Goal: Ask a question: Seek information or help from site administrators or community

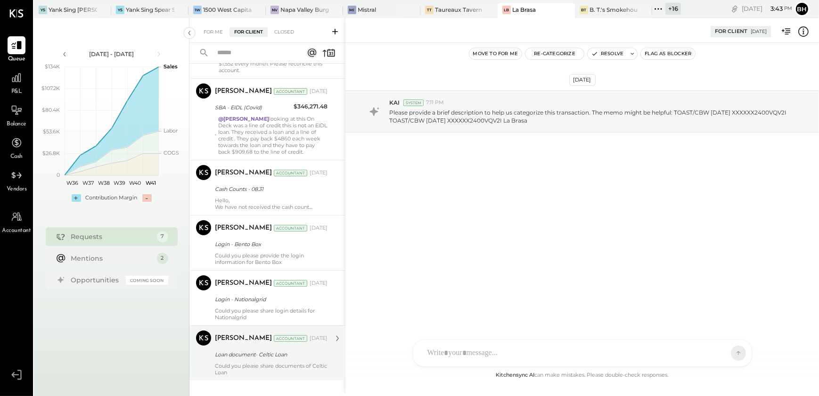
scroll to position [177, 0]
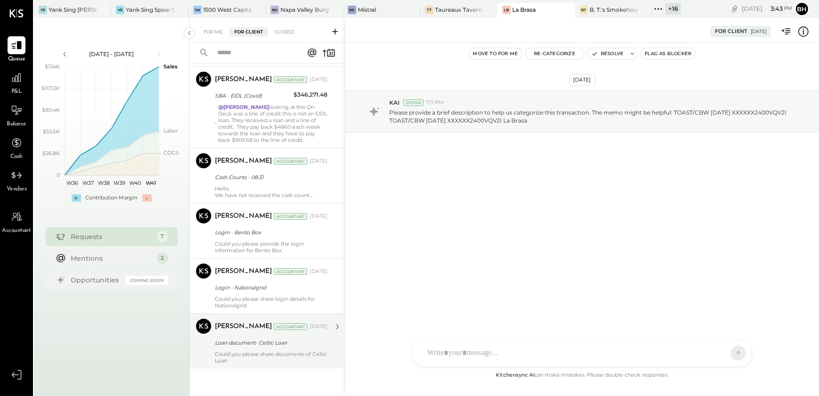
click at [253, 344] on div "Loan document- Celtic Loan" at bounding box center [270, 342] width 110 height 9
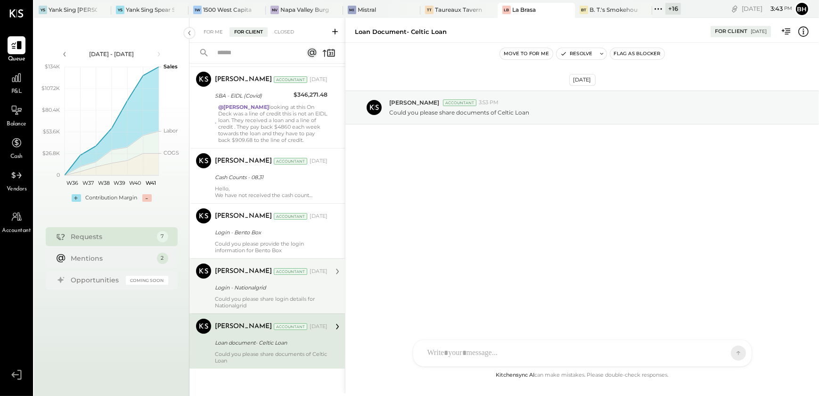
click at [239, 288] on div "Login - Nationalgrid" at bounding box center [270, 287] width 110 height 9
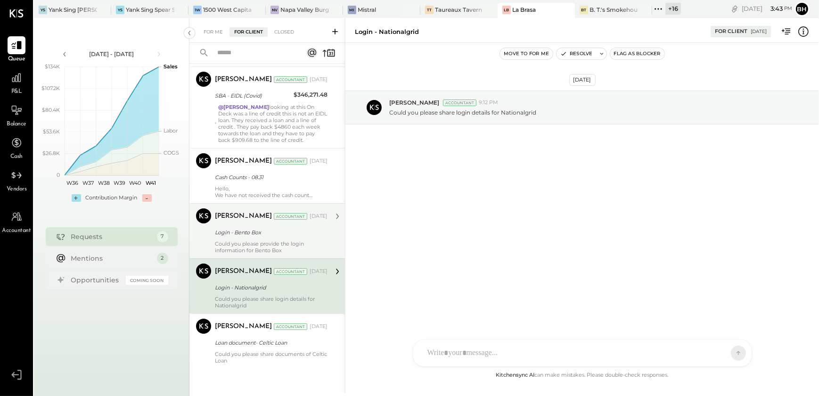
click at [248, 228] on div "Login - Bento Box" at bounding box center [270, 232] width 110 height 9
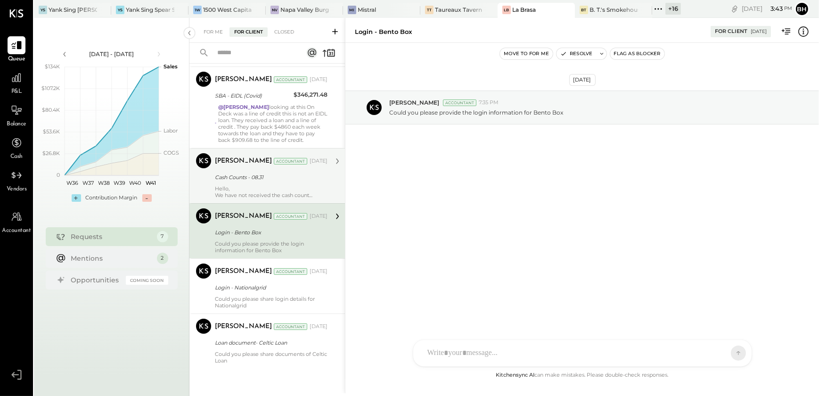
click at [231, 189] on div "Hello, We have not received the cash count reports recently, and the GL balance…" at bounding box center [271, 191] width 113 height 13
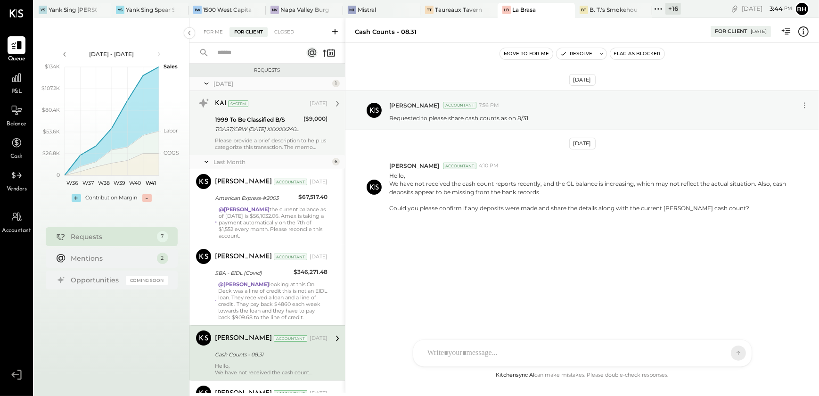
click at [258, 141] on div "Please provide a brief description to help us categorize this transaction. The …" at bounding box center [271, 143] width 113 height 13
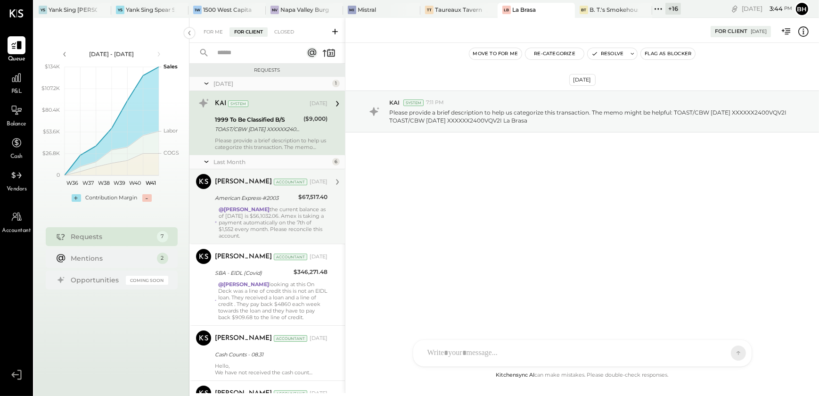
click at [257, 219] on div "@[PERSON_NAME] the current balance as of [DATE] is $56,1032.06. Amex is taking …" at bounding box center [273, 222] width 109 height 33
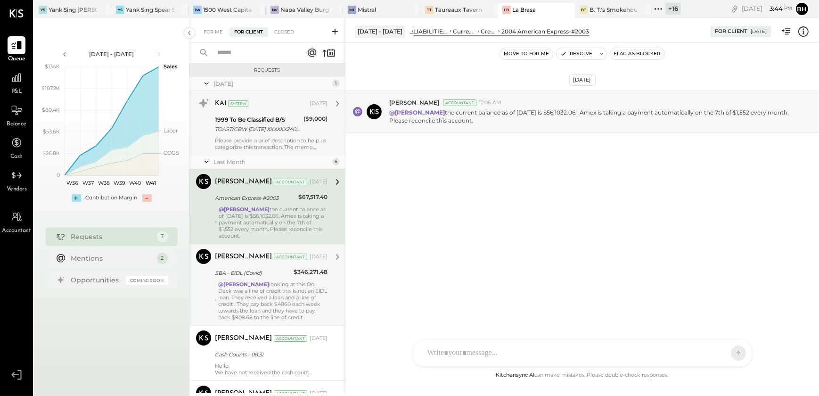
click at [269, 287] on div "@[PERSON_NAME] looking at this On Deck was a line of credit this is not an EIDL…" at bounding box center [272, 301] width 109 height 40
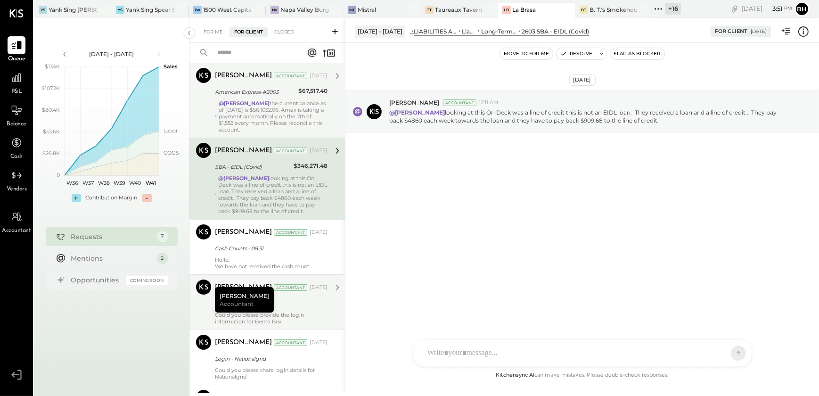
scroll to position [177, 0]
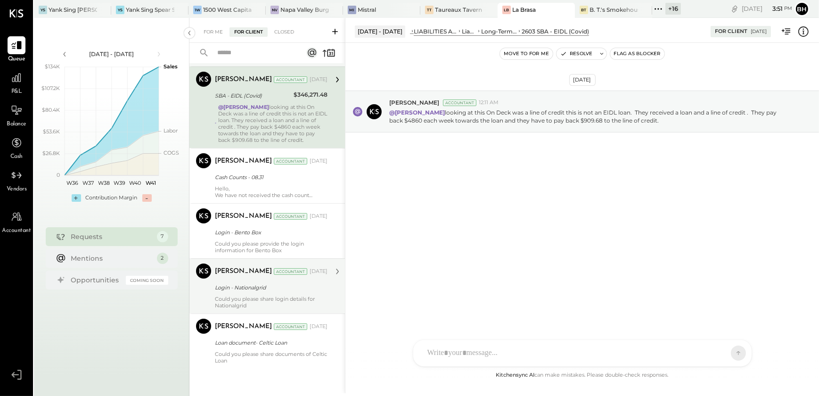
click at [265, 297] on div "Could you please share login details for Nationalgrid" at bounding box center [271, 302] width 113 height 13
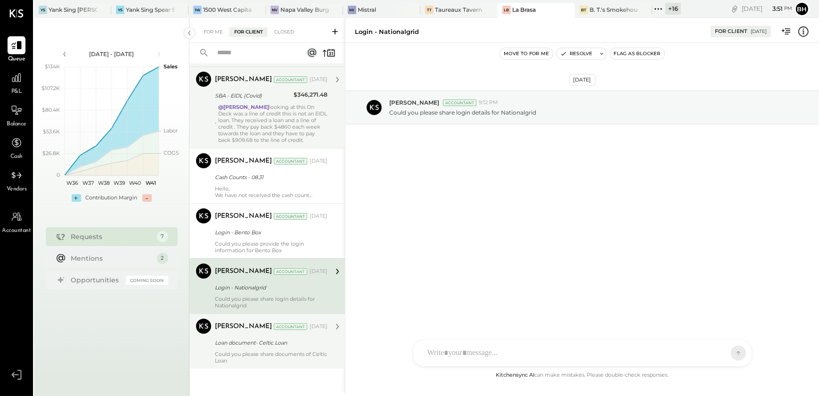
click at [259, 355] on div "Could you please share documents of Celtic Loan" at bounding box center [271, 357] width 113 height 13
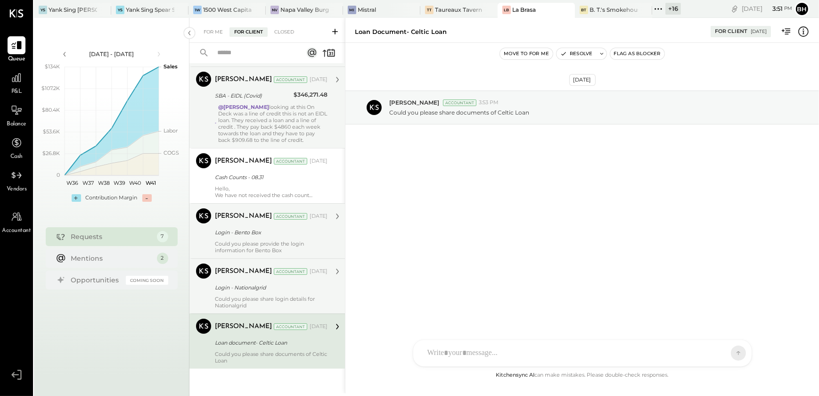
click at [273, 251] on div "Could you please provide the login information for Bento Box" at bounding box center [271, 246] width 113 height 13
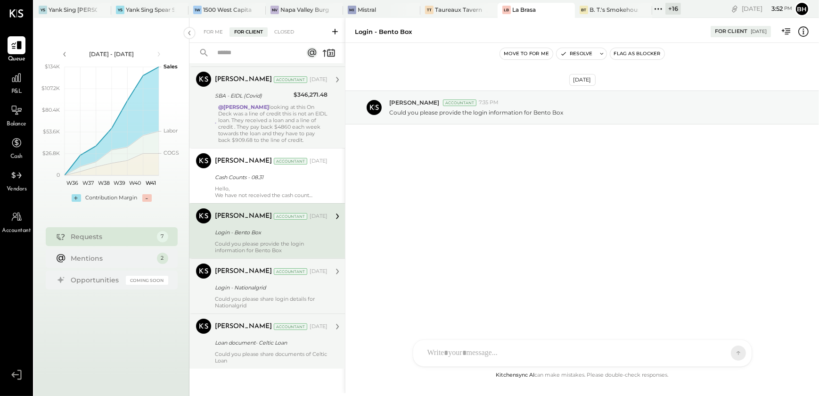
click at [241, 54] on input "text" at bounding box center [254, 53] width 85 height 16
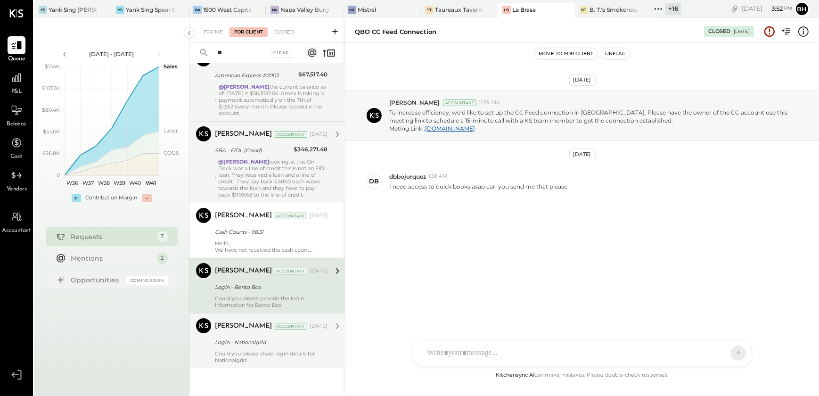
scroll to position [122, 0]
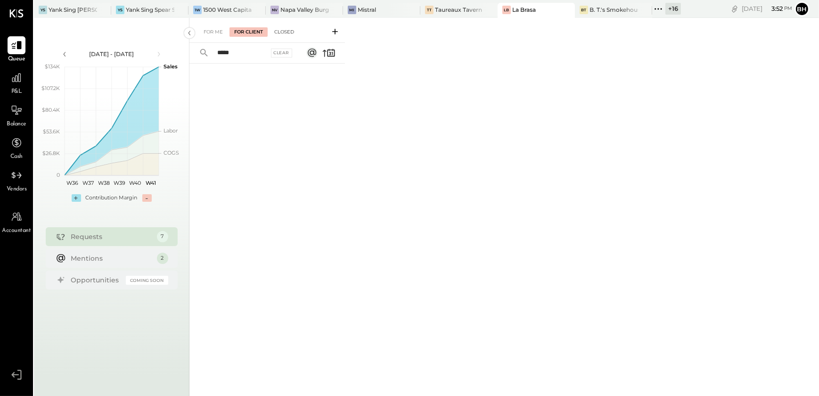
click at [281, 32] on div "Closed" at bounding box center [284, 31] width 29 height 9
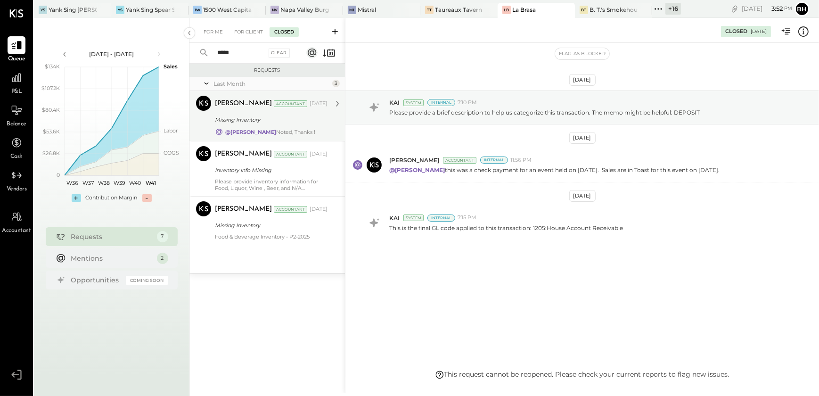
click at [278, 119] on div "Missing Inventory" at bounding box center [270, 119] width 110 height 9
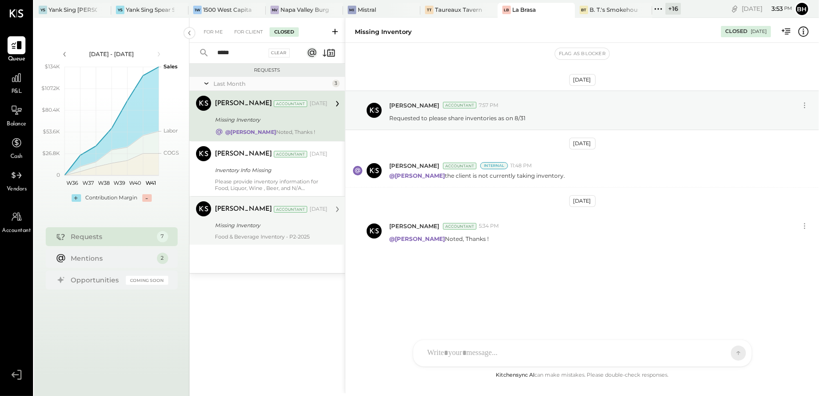
click at [305, 234] on div "Food & Beverage Inventory - P2-2025" at bounding box center [271, 236] width 113 height 7
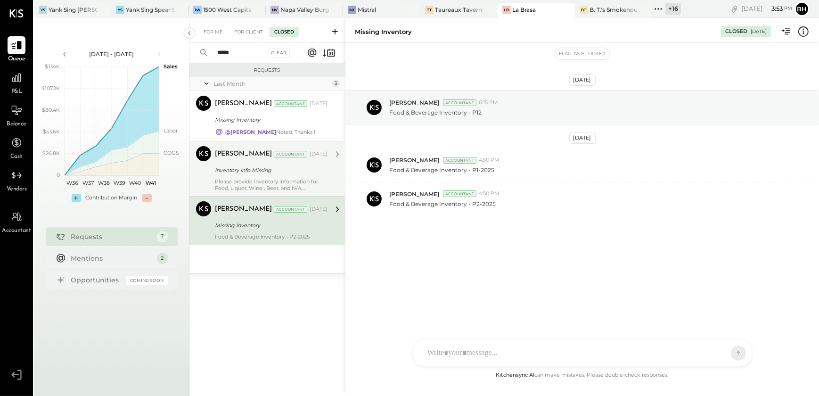
click at [263, 170] on div "Inventory Info Missing" at bounding box center [270, 169] width 110 height 9
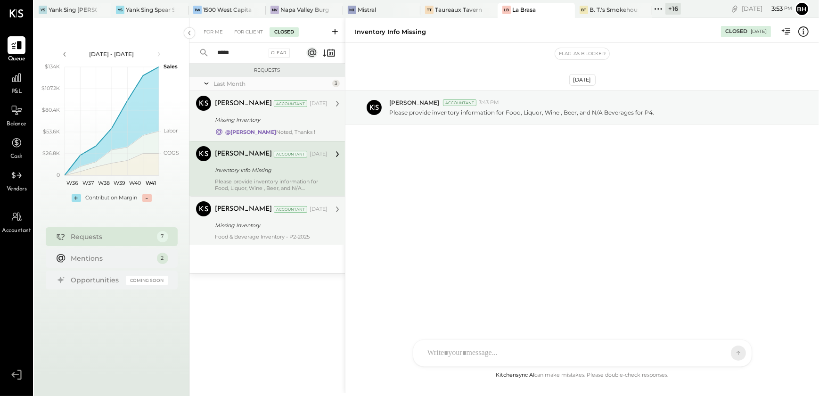
click at [263, 116] on div "Missing Inventory" at bounding box center [270, 119] width 110 height 9
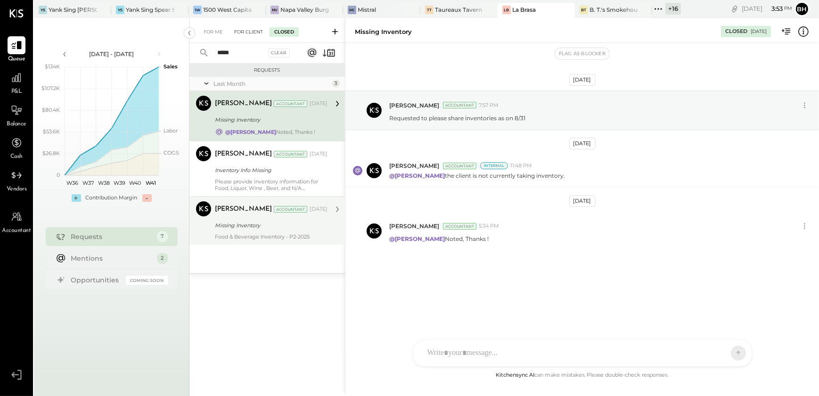
click at [245, 32] on div "For Client" at bounding box center [249, 31] width 38 height 9
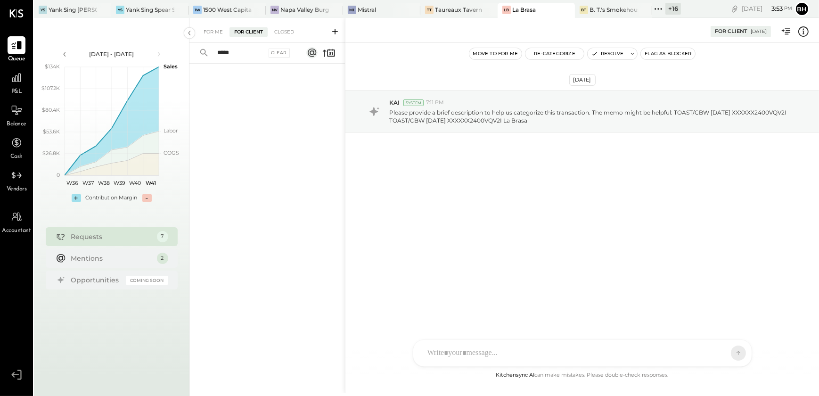
click at [235, 55] on input "*****" at bounding box center [239, 53] width 55 height 16
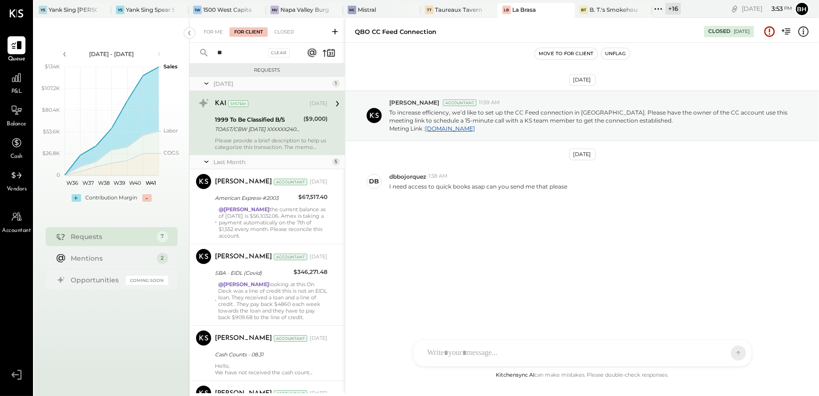
type input "*"
click at [210, 33] on div "For Me" at bounding box center [213, 31] width 29 height 9
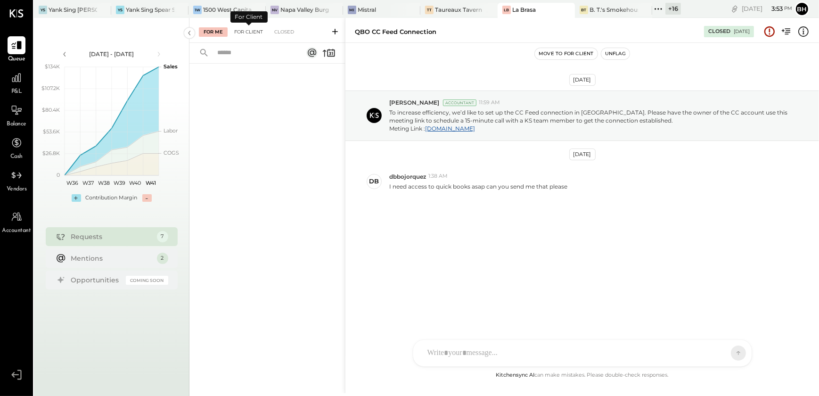
click at [244, 33] on div "For Client" at bounding box center [249, 31] width 38 height 9
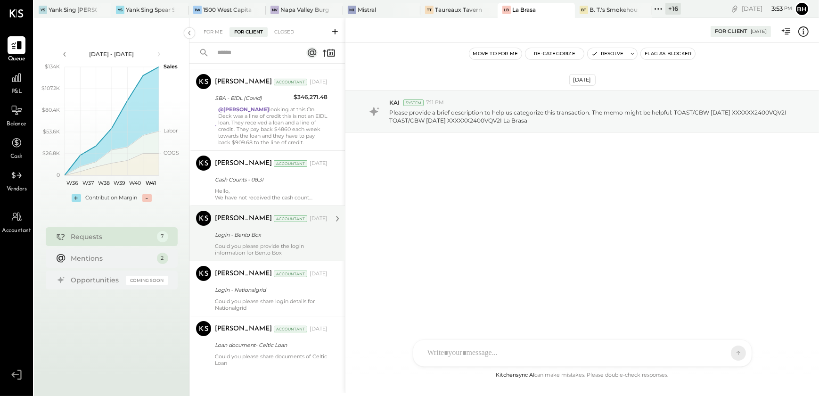
scroll to position [177, 0]
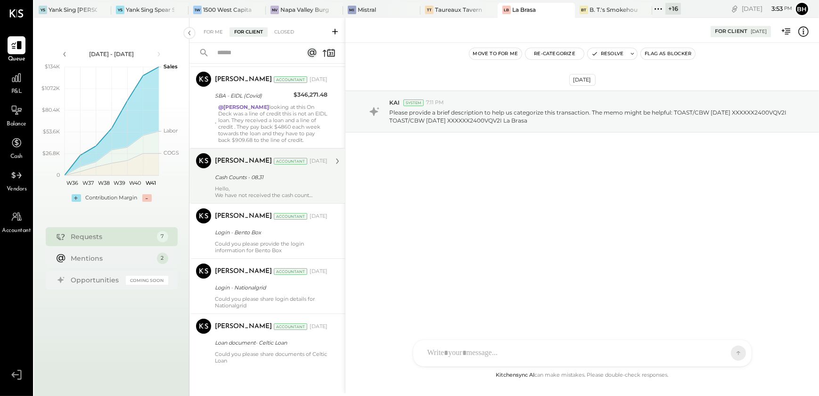
click at [261, 189] on div "Hello, We have not received the cash count reports recently, and the GL balance…" at bounding box center [271, 191] width 113 height 13
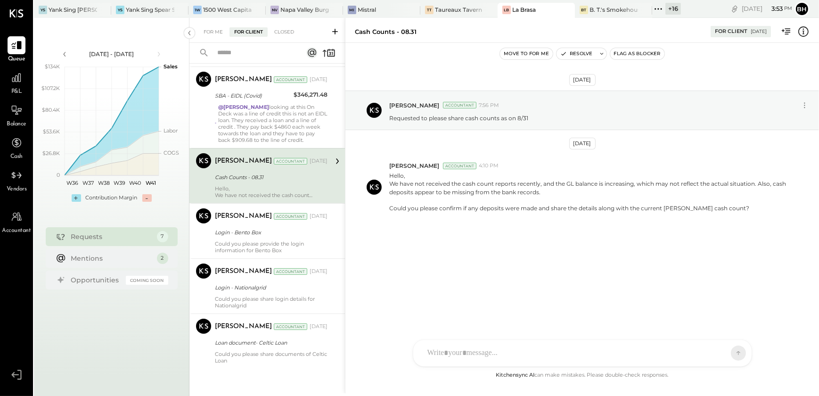
click at [434, 353] on div "TP [PERSON_NAME] [PERSON_NAME] D [PERSON_NAME] [PERSON_NAME] M mstaub [PERSON_N…" at bounding box center [582, 352] width 339 height 27
click at [731, 352] on icon at bounding box center [730, 352] width 4 height 2
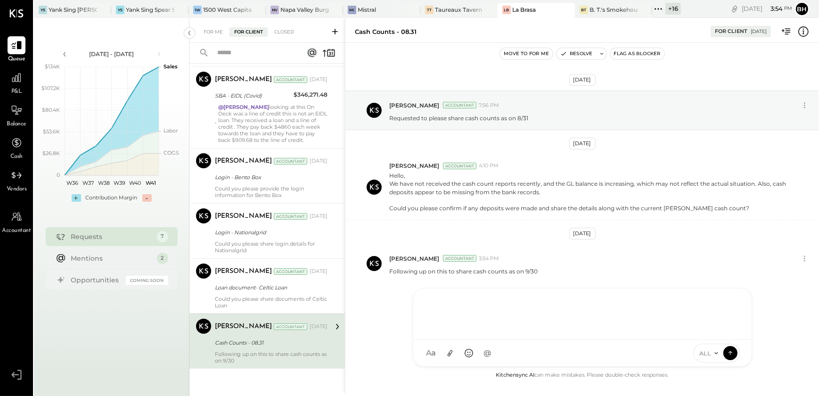
click at [260, 349] on div "[PERSON_NAME] Accountant [DATE] Cash Counts - 08.31 Following up on this to sha…" at bounding box center [271, 341] width 113 height 45
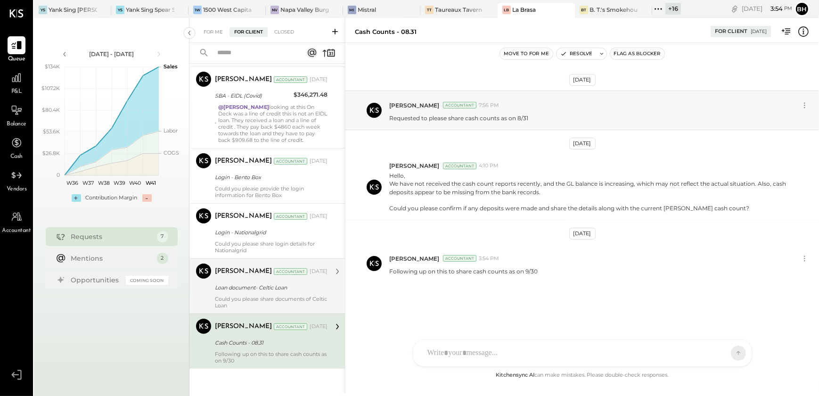
click at [256, 296] on div "Could you please share documents of Celtic Loan" at bounding box center [271, 302] width 113 height 13
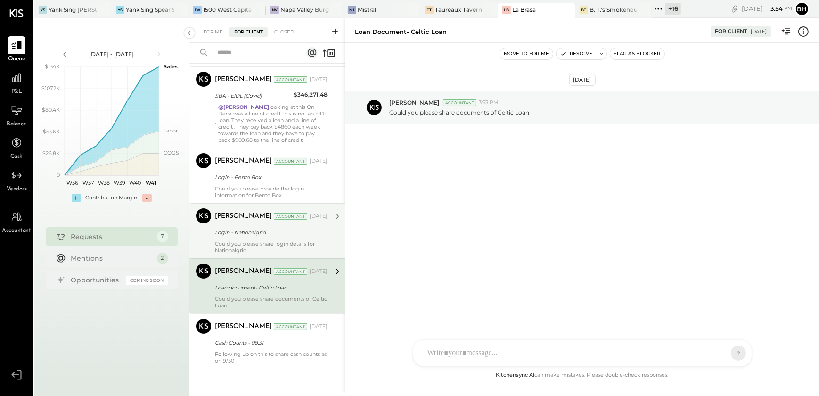
click at [253, 240] on div "Could you please share login details for Nationalgrid" at bounding box center [271, 246] width 113 height 13
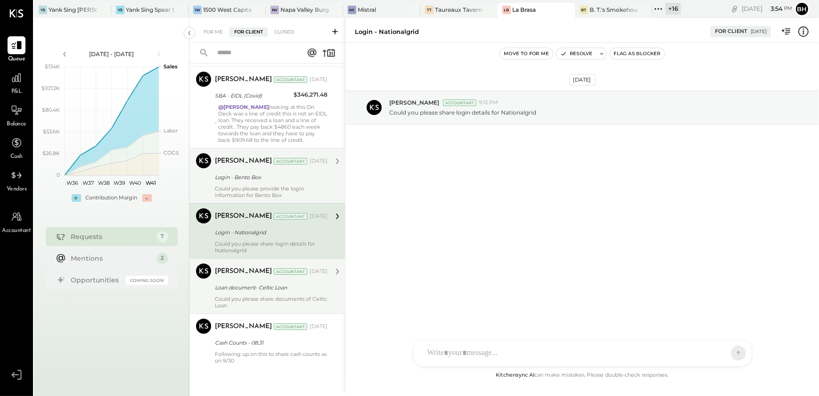
click at [250, 190] on div "Could you please provide the login information for Bento Box" at bounding box center [271, 191] width 113 height 13
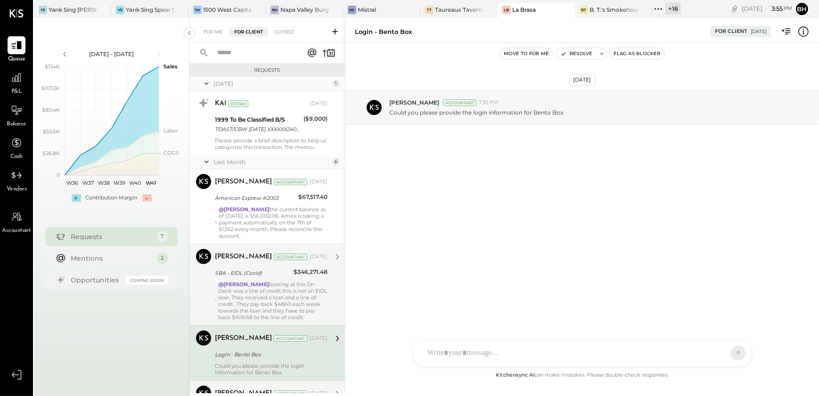
click at [282, 296] on div "@[PERSON_NAME] looking at this On Deck was a line of credit this is not an EIDL…" at bounding box center [272, 301] width 109 height 40
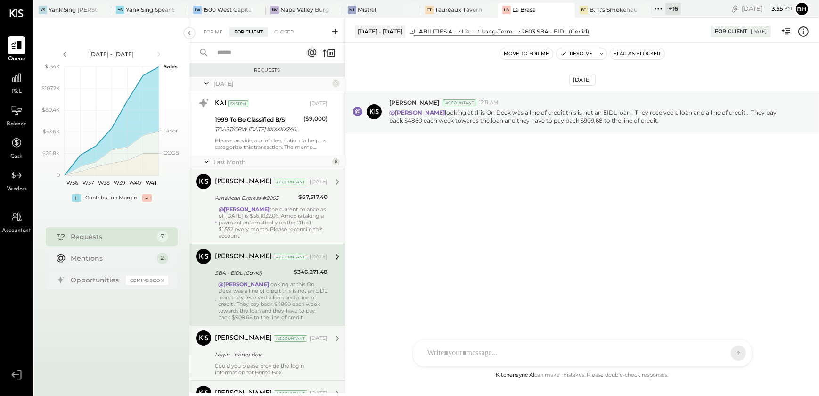
click at [280, 239] on div "[PERSON_NAME] Accountant [PERSON_NAME] Accountant [DATE] American Express-#2003…" at bounding box center [268, 206] width 156 height 74
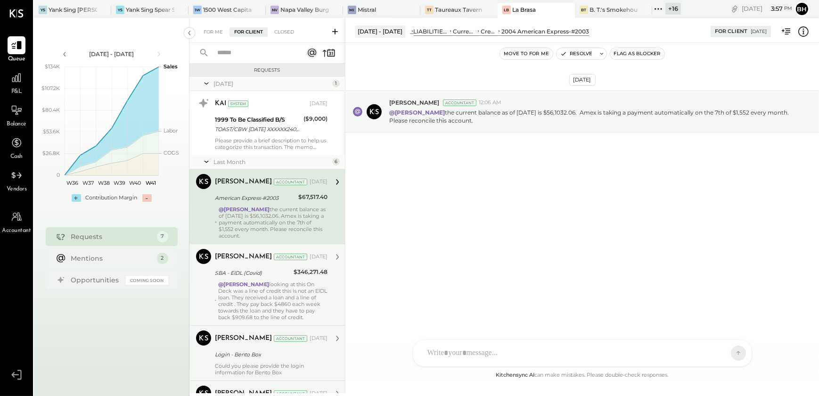
click at [250, 54] on input "text" at bounding box center [253, 53] width 83 height 16
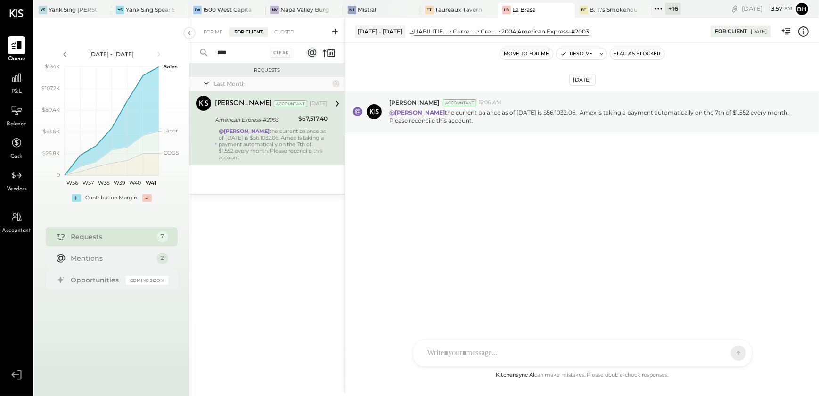
type input "****"
click at [287, 30] on div "Closed" at bounding box center [284, 31] width 29 height 9
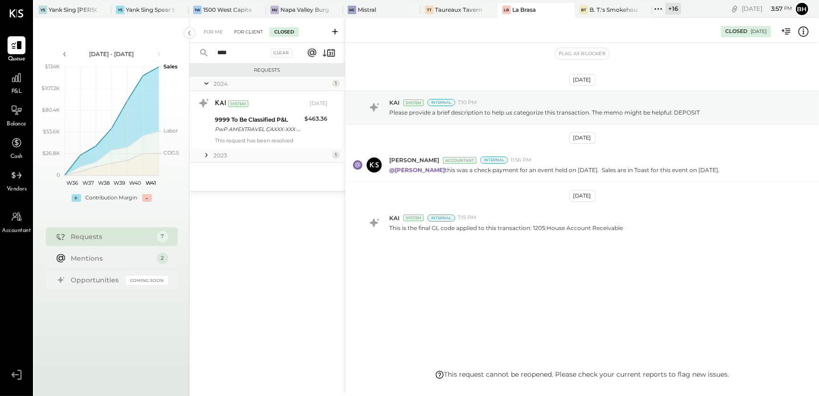
click at [251, 31] on div "For Client" at bounding box center [249, 31] width 38 height 9
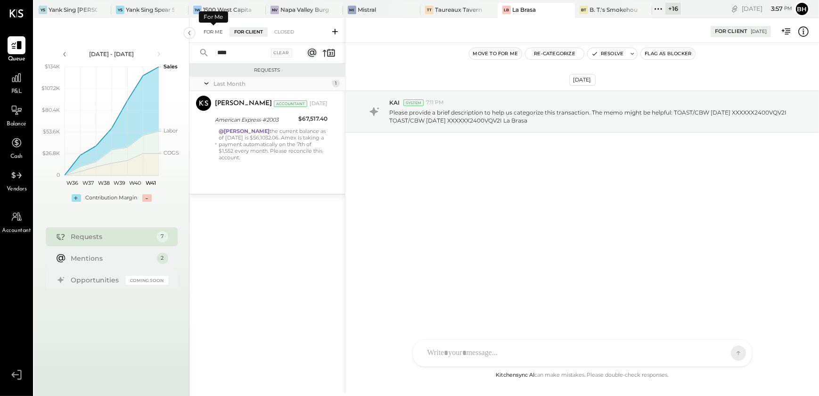
click at [218, 33] on div "For Me" at bounding box center [213, 31] width 29 height 9
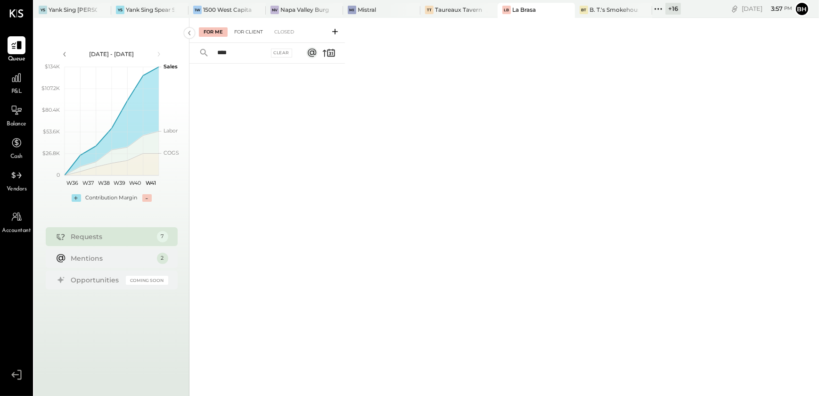
click at [249, 32] on div "For Client" at bounding box center [249, 31] width 38 height 9
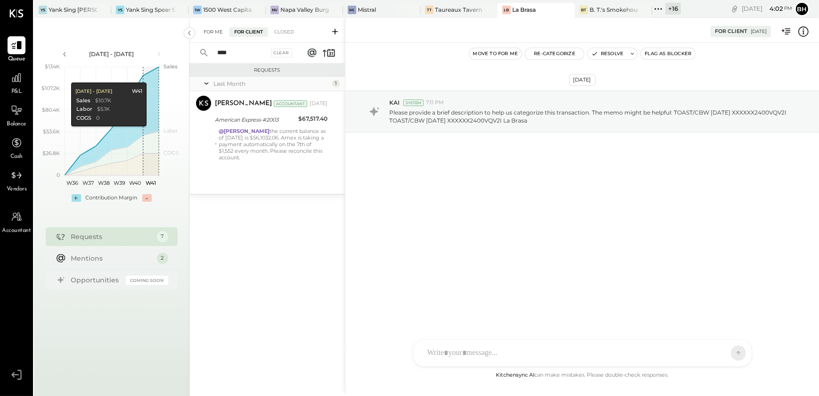
click at [213, 33] on div "For Me" at bounding box center [213, 31] width 29 height 9
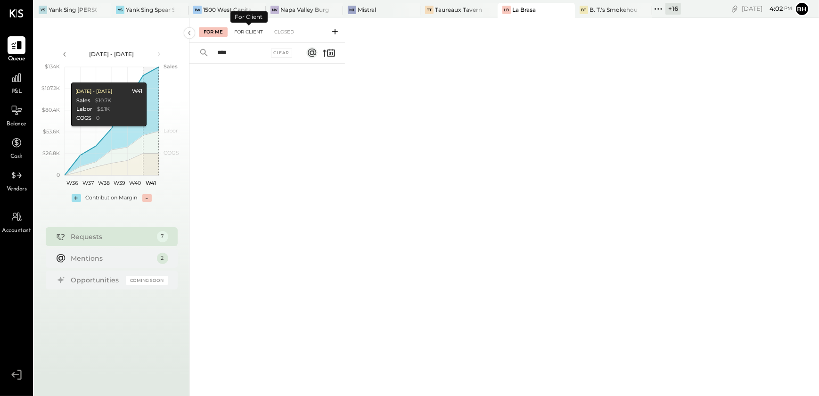
click at [247, 32] on div "For Client" at bounding box center [249, 31] width 38 height 9
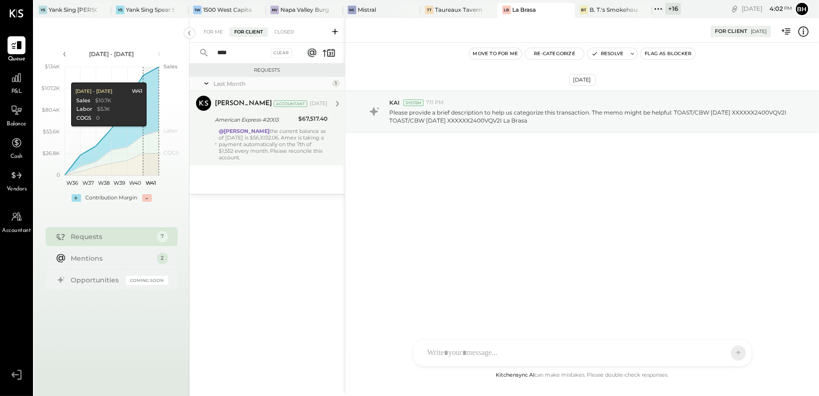
click at [277, 160] on div "@[PERSON_NAME] the current balance as of [DATE] is $56,1032.06. Amex is taking …" at bounding box center [273, 144] width 109 height 33
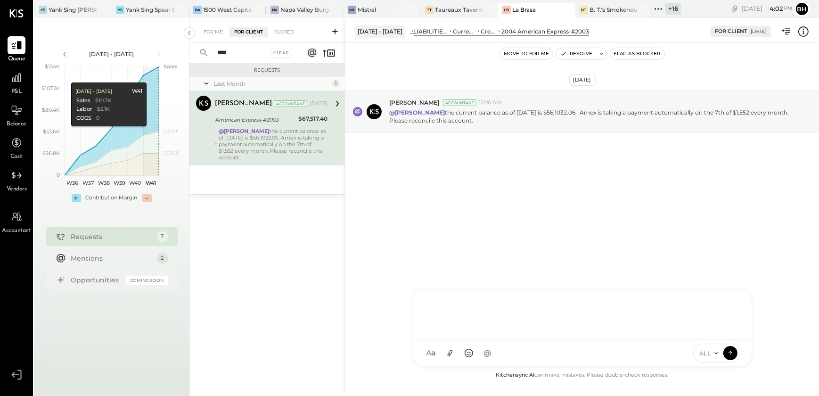
click at [466, 354] on div "TP [PERSON_NAME] [PERSON_NAME] D [PERSON_NAME] [PERSON_NAME] M mstaub [PERSON_N…" at bounding box center [582, 327] width 339 height 79
type input "*****"
click at [492, 313] on span "[PERSON_NAME]" at bounding box center [504, 309] width 74 height 9
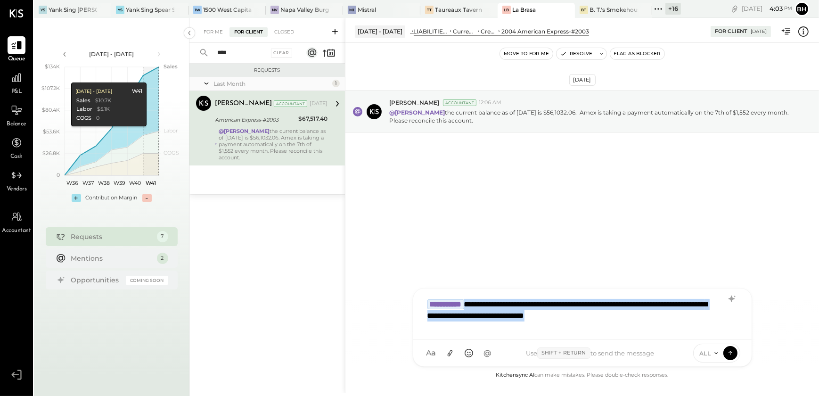
drag, startPoint x: 483, startPoint y: 304, endPoint x: 641, endPoint y: 322, distance: 159.5
click at [641, 322] on div "**********" at bounding box center [583, 313] width 320 height 38
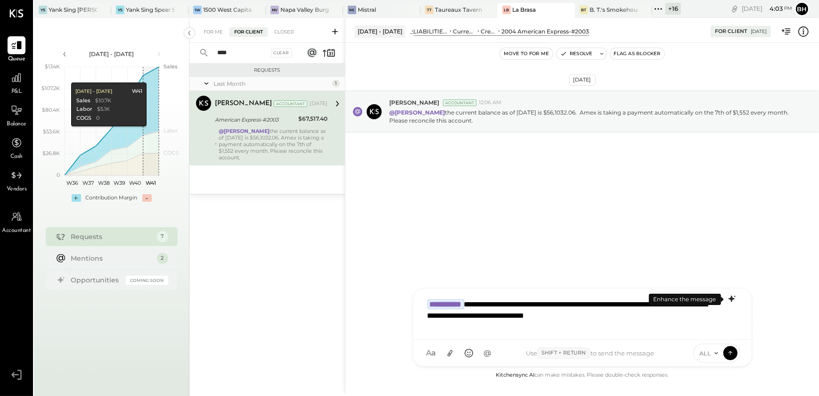
click at [735, 300] on icon at bounding box center [731, 298] width 11 height 11
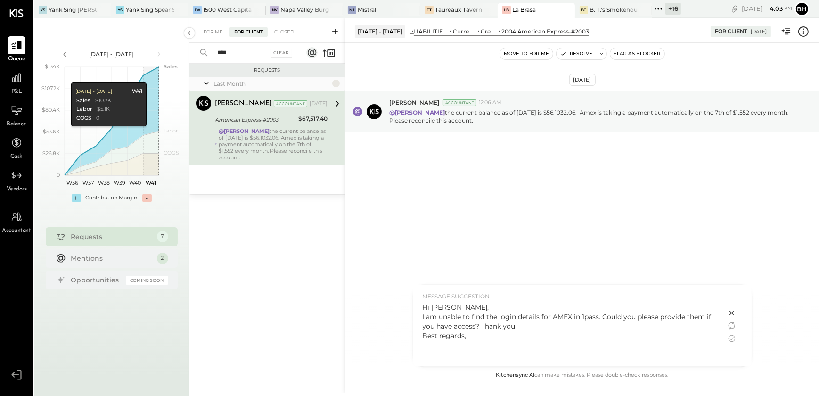
drag, startPoint x: 425, startPoint y: 316, endPoint x: 524, endPoint y: 331, distance: 100.5
click at [524, 331] on div "Hi [PERSON_NAME], I am unable to find the login details for AMEX in 1pass. Coul…" at bounding box center [570, 322] width 294 height 38
copy div "I am unable to find the login details for AMEX in 1pass. Could you please provi…"
click at [539, 332] on div "Hi [PERSON_NAME], I am unable to find the login details for AMEX in 1pass. Coul…" at bounding box center [570, 322] width 294 height 38
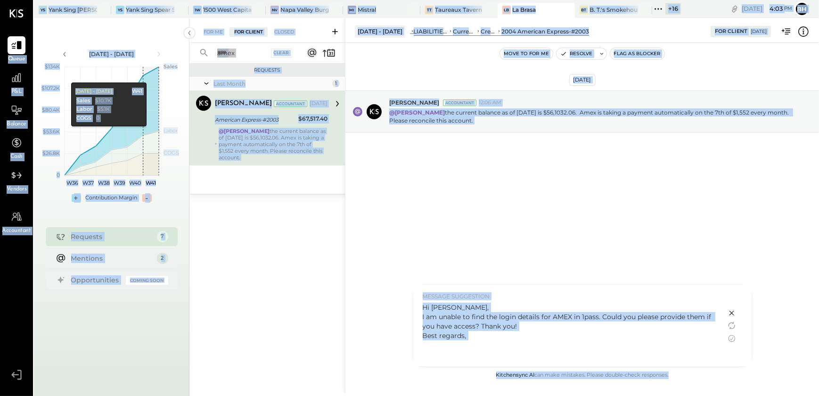
click at [478, 157] on div "[DATE] [PERSON_NAME] Accountant 12:06 AM @[PERSON_NAME] the current balance as …" at bounding box center [583, 134] width 474 height 137
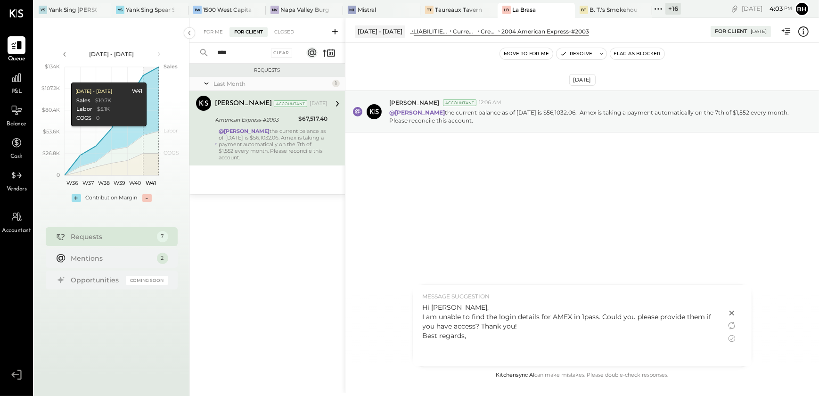
click at [497, 330] on div "Hi [PERSON_NAME], I am unable to find the login details for AMEX in 1pass. Coul…" at bounding box center [570, 322] width 294 height 38
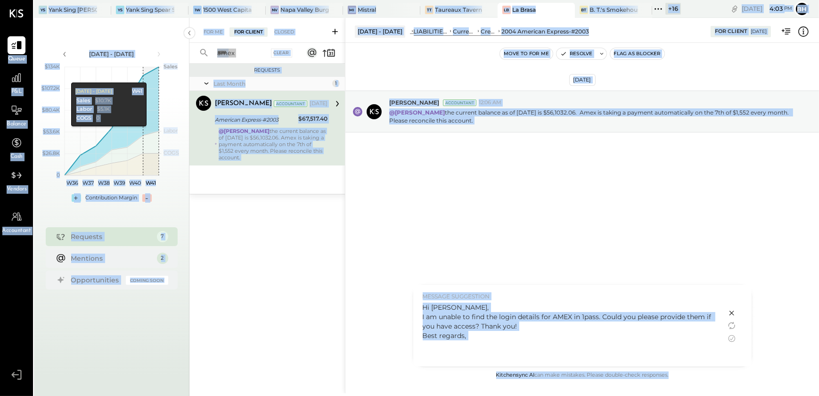
click at [532, 228] on div "[DATE] [PERSON_NAME] Accountant 12:06 AM @[PERSON_NAME] the current balance as …" at bounding box center [583, 206] width 474 height 327
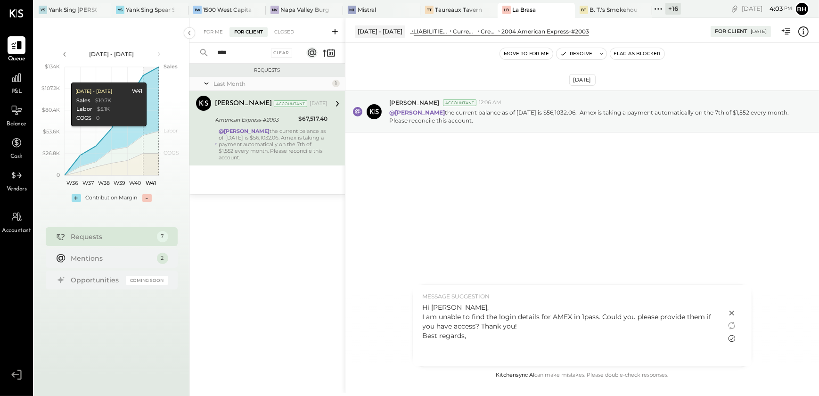
click at [734, 339] on icon at bounding box center [731, 338] width 11 height 11
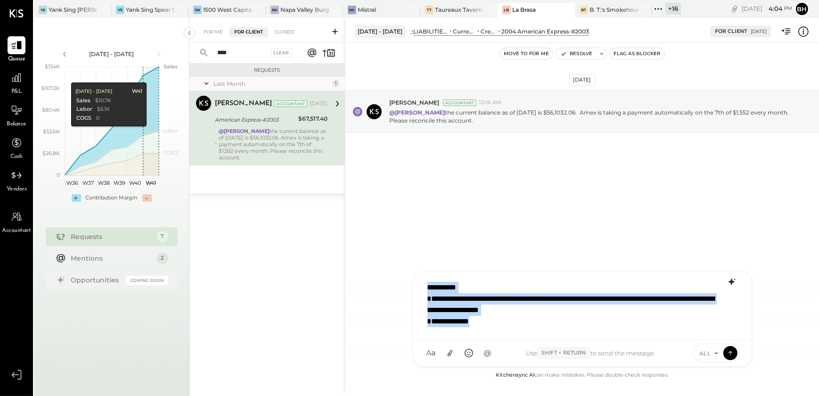
drag, startPoint x: 427, startPoint y: 288, endPoint x: 500, endPoint y: 330, distance: 84.3
click at [500, 330] on div "**********" at bounding box center [583, 304] width 320 height 55
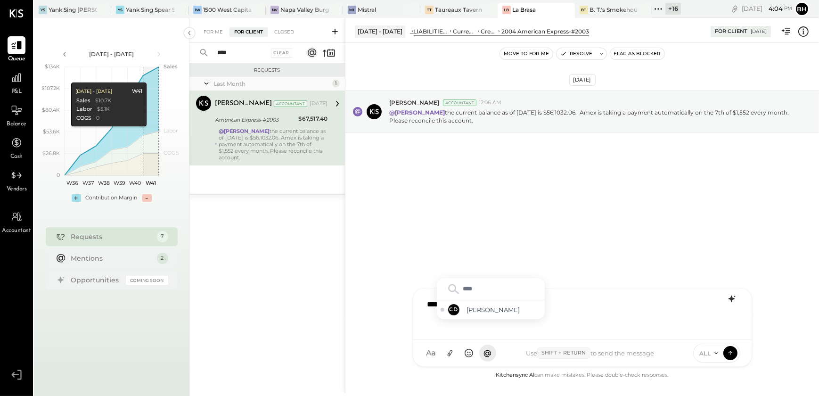
type input "*****"
click at [476, 306] on span "[PERSON_NAME]" at bounding box center [504, 309] width 74 height 9
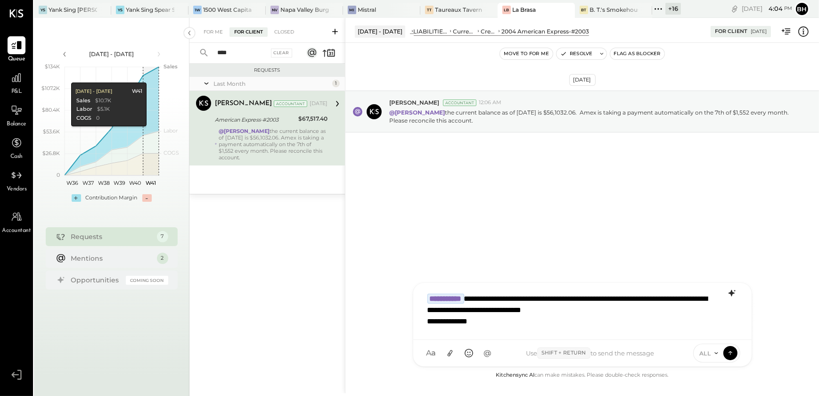
click at [706, 352] on span "ALL" at bounding box center [706, 353] width 12 height 8
click at [710, 329] on div "INTERNAL" at bounding box center [722, 330] width 56 height 16
drag, startPoint x: 429, startPoint y: 322, endPoint x: 495, endPoint y: 330, distance: 67.0
click at [495, 330] on div "**********" at bounding box center [583, 310] width 320 height 43
click at [649, 309] on div "**********" at bounding box center [583, 310] width 320 height 43
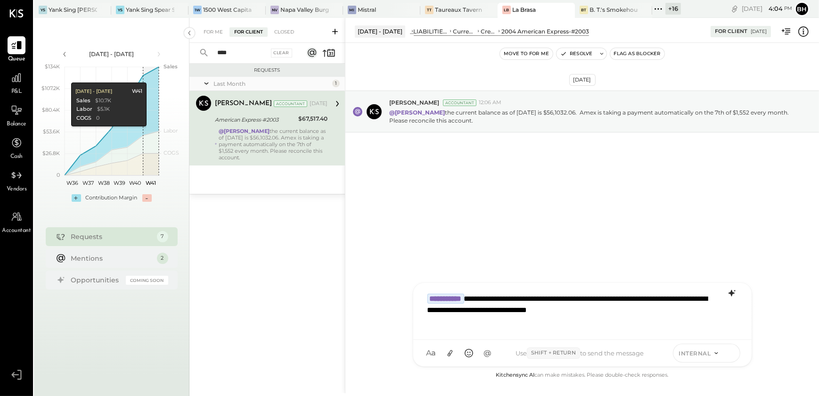
click at [727, 353] on icon at bounding box center [730, 352] width 8 height 9
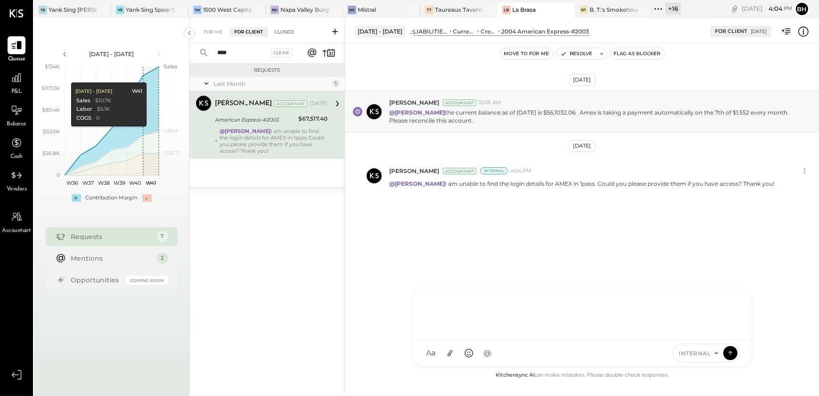
click at [290, 31] on div "Closed" at bounding box center [284, 31] width 29 height 9
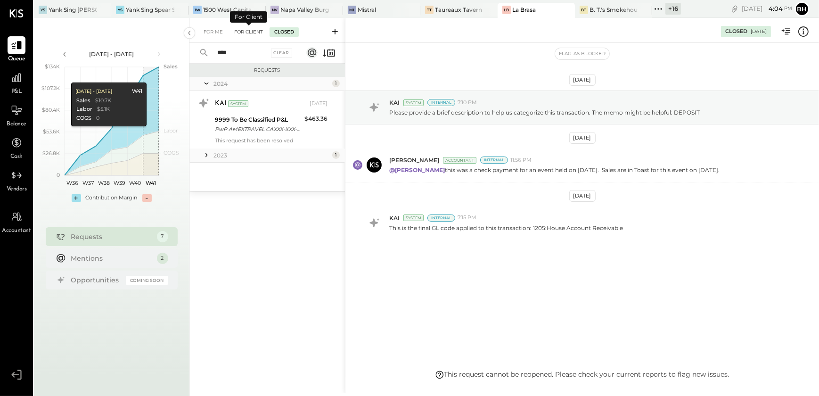
click at [256, 34] on div "For Client" at bounding box center [249, 31] width 38 height 9
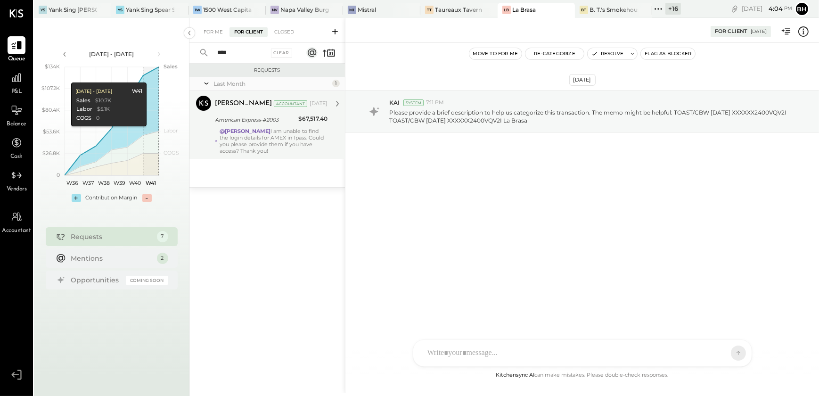
click at [249, 140] on div "@[PERSON_NAME] I am unable to find the login details for AMEX in 1pass. Could y…" at bounding box center [274, 141] width 108 height 26
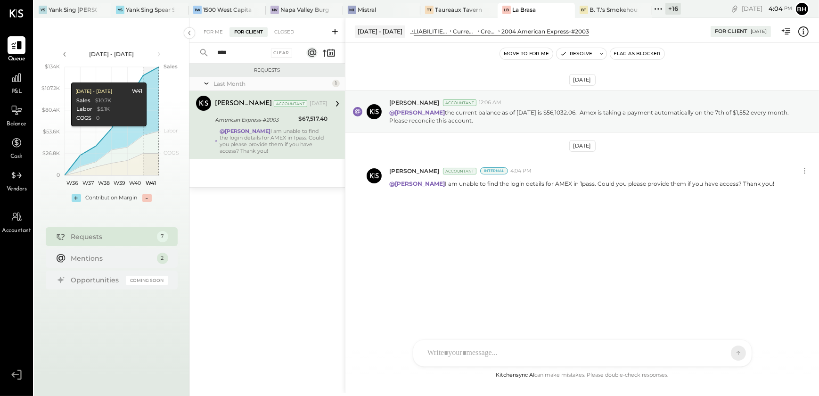
click at [247, 50] on input "****" at bounding box center [239, 53] width 55 height 16
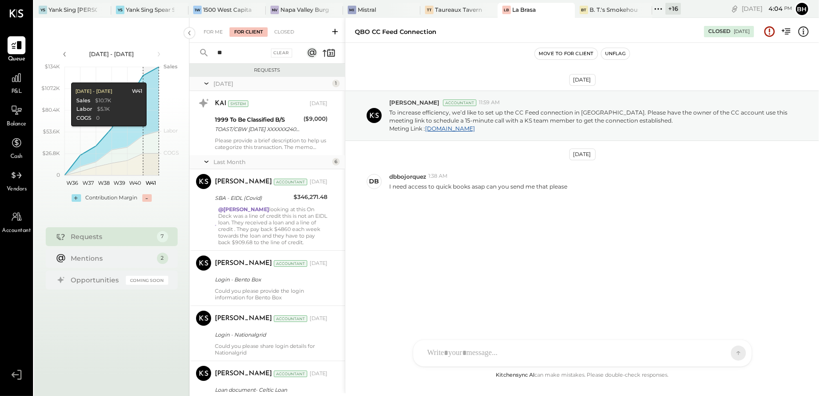
type input "*"
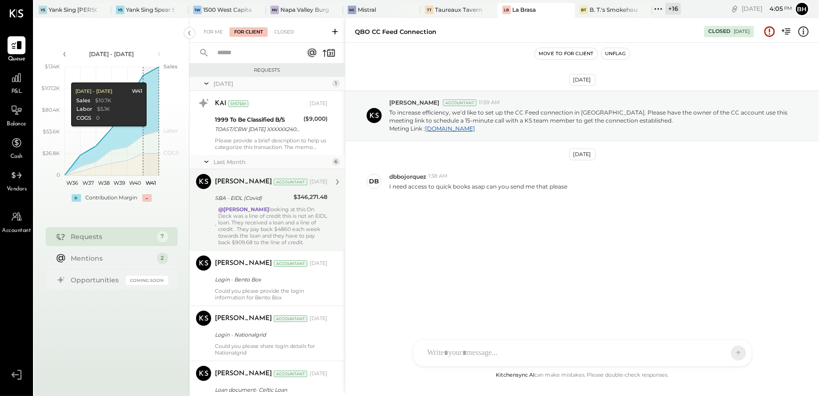
click at [279, 211] on div "@[PERSON_NAME] looking at this On Deck was a line of credit this is not an EIDL…" at bounding box center [272, 226] width 109 height 40
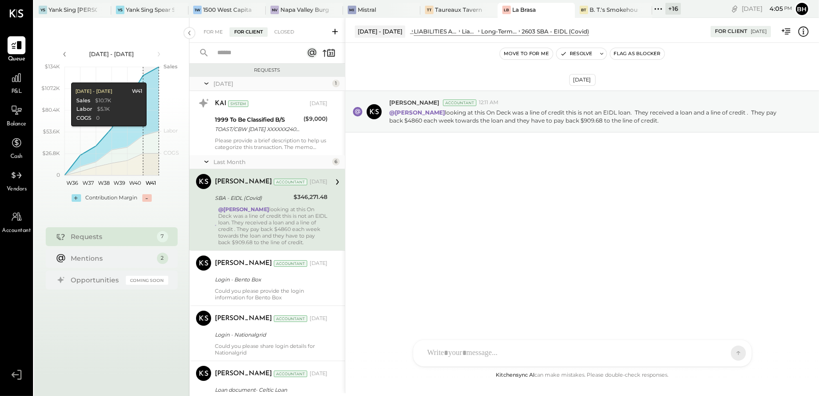
scroll to position [171, 0]
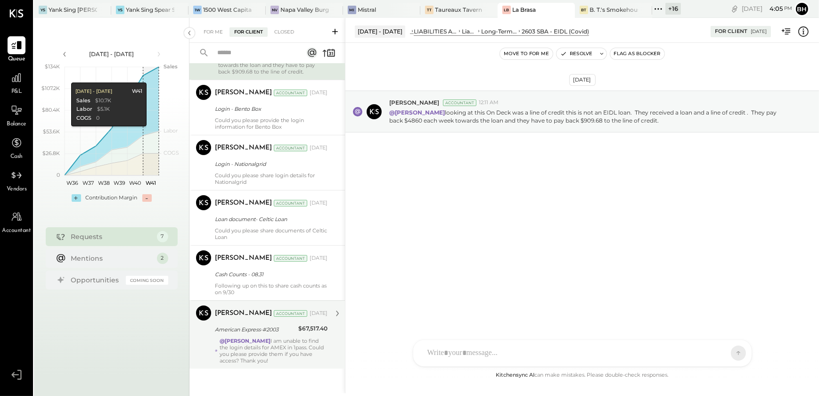
click at [264, 349] on div "@[PERSON_NAME] I am unable to find the login details for AMEX in 1pass. Could y…" at bounding box center [274, 351] width 108 height 26
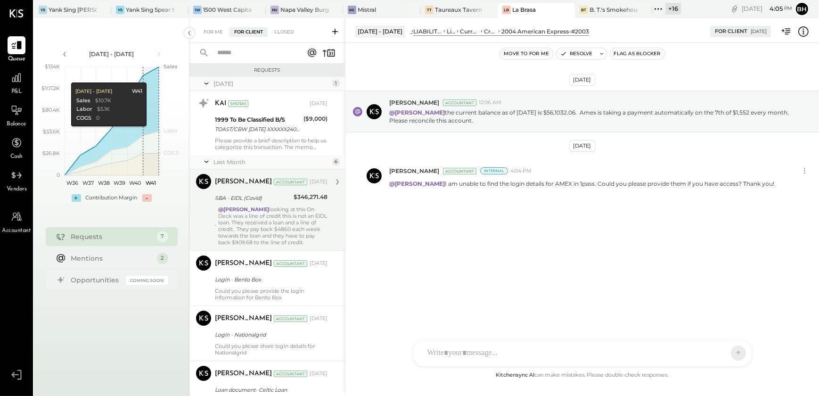
scroll to position [171, 0]
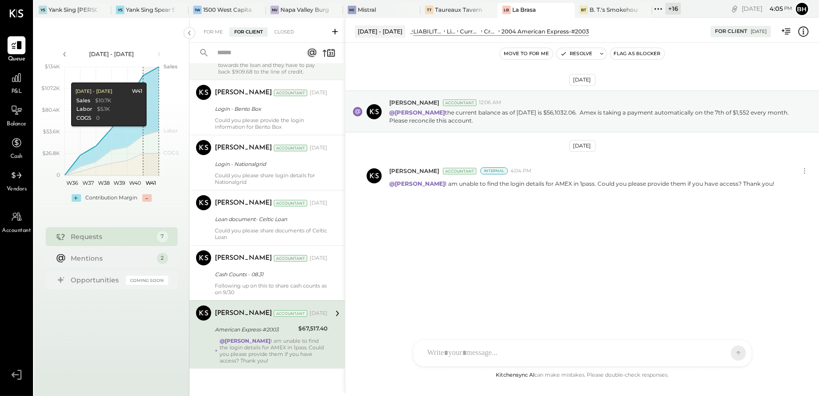
click at [511, 294] on div "[DATE] [PERSON_NAME] Accountant 12:06 AM @[PERSON_NAME] the current balance as …" at bounding box center [583, 206] width 474 height 327
click at [393, 334] on div "[DATE] [PERSON_NAME] Accountant 12:06 AM @[PERSON_NAME] the current balance as …" at bounding box center [583, 206] width 474 height 327
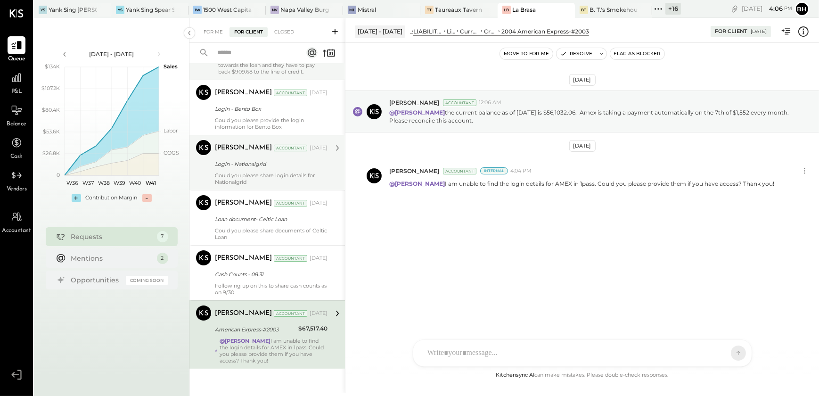
click at [252, 168] on div "Login - Nationalgrid" at bounding box center [270, 163] width 110 height 11
